Goal: Task Accomplishment & Management: Manage account settings

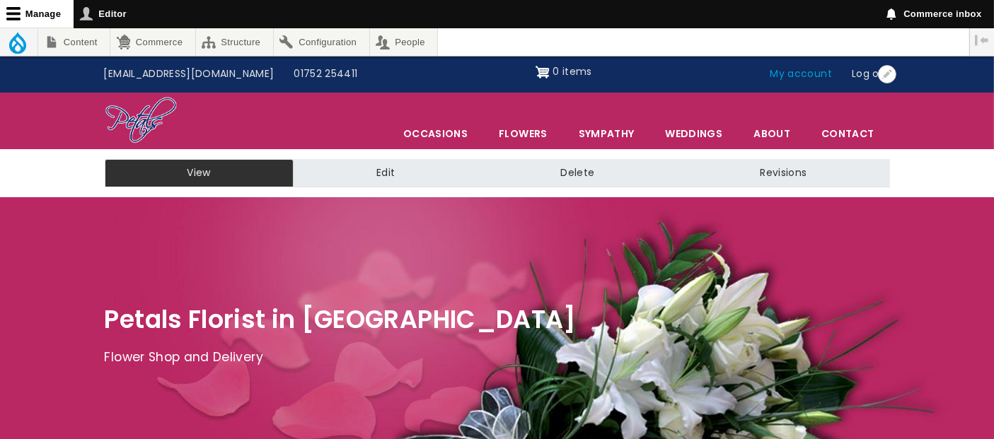
click at [799, 74] on link "My account" at bounding box center [801, 74] width 82 height 27
click at [810, 80] on link "My account" at bounding box center [801, 74] width 82 height 27
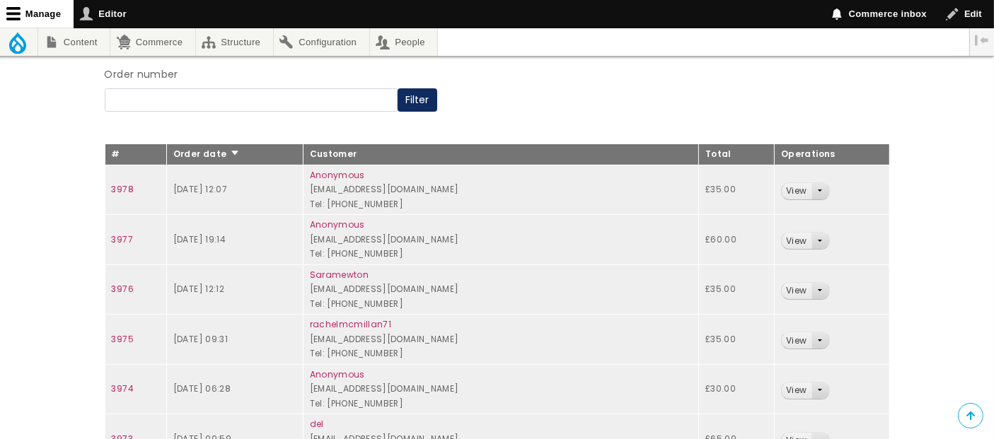
scroll to position [78, 0]
